Goal: Transaction & Acquisition: Purchase product/service

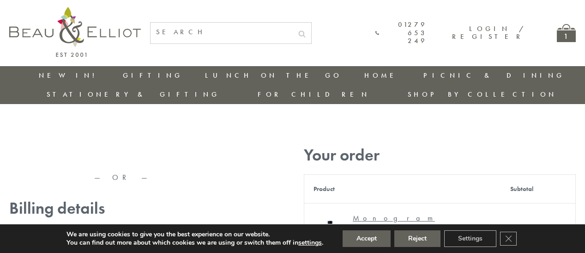
type input "[EMAIL_ADDRESS][DOMAIN_NAME]"
type input "[PERSON_NAME]"
type input "Williams"
type input "23, Scottsdale, Happytown"
type input "München"
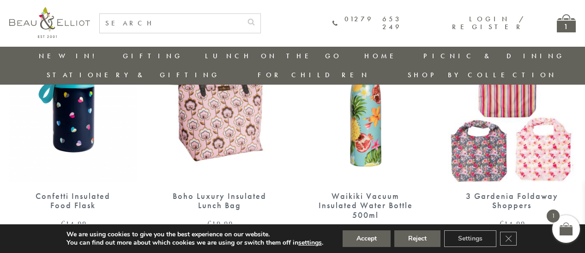
scroll to position [928, 0]
